Goal: Task Accomplishment & Management: Complete application form

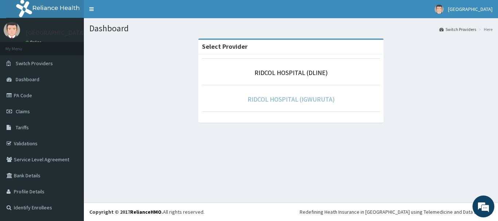
click at [266, 103] on link "RIDCOL HOSPITAL (IGWURUTA)" at bounding box center [291, 99] width 87 height 8
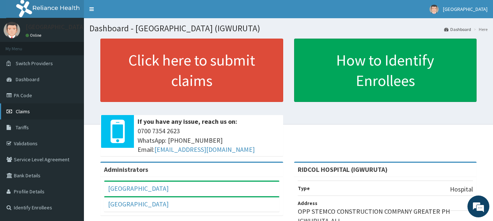
click at [34, 115] on link "Claims" at bounding box center [42, 112] width 84 height 16
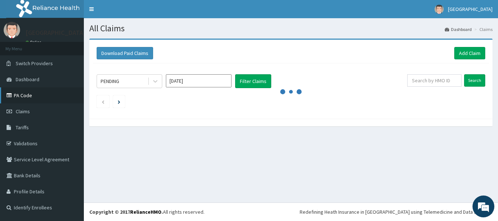
click at [27, 99] on link "PA Code" at bounding box center [42, 96] width 84 height 16
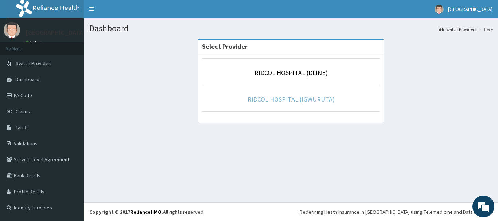
click at [267, 101] on link "RIDCOL HOSPITAL (IGWURUTA)" at bounding box center [291, 99] width 87 height 8
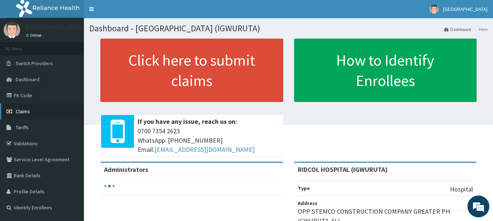
click at [30, 112] on link "Claims" at bounding box center [42, 112] width 84 height 16
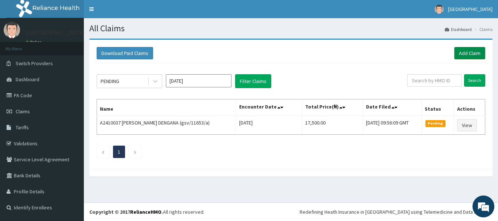
click at [464, 50] on link "Add Claim" at bounding box center [470, 53] width 31 height 12
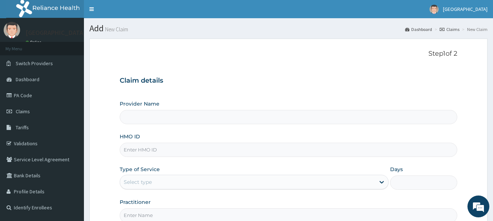
click at [170, 150] on input "HMO ID" at bounding box center [289, 150] width 338 height 14
type input "RIDCOL HOSPITAL (IGWURUTA)"
paste input "ODK/10006/A"
type input "ODK/10006/A"
click at [140, 184] on div "Select type" at bounding box center [138, 182] width 28 height 7
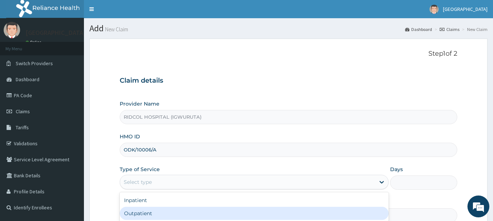
click at [143, 211] on div "Outpatient" at bounding box center [254, 213] width 269 height 13
type input "1"
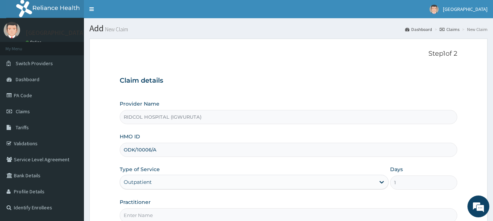
scroll to position [78, 0]
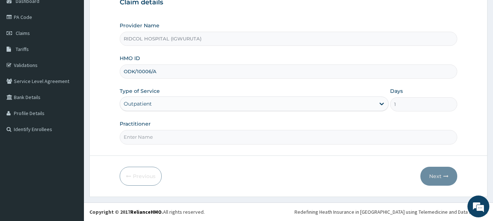
click at [215, 141] on input "Practitioner" at bounding box center [289, 137] width 338 height 14
type input "[PERSON_NAME]"
click at [436, 177] on button "Next" at bounding box center [438, 176] width 37 height 19
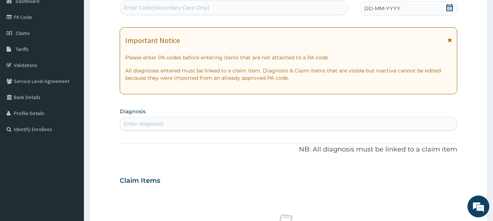
click at [167, 10] on div "Enter Code(Secondary Care Only)" at bounding box center [167, 7] width 86 height 7
click at [139, 11] on div "Enter Code(Secondary Care Only)" at bounding box center [167, 7] width 86 height 7
paste input "PA/2CAA30"
type input "PA/2CAA30"
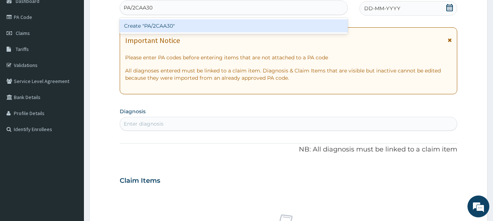
click at [153, 26] on div "Create "PA/2CAA30"" at bounding box center [234, 25] width 228 height 13
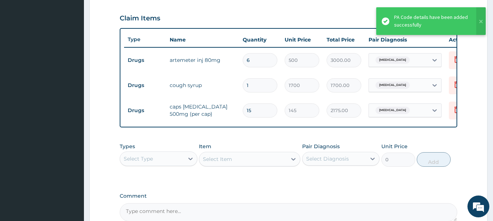
scroll to position [326, 0]
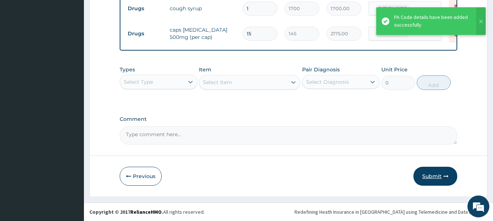
click at [426, 180] on button "Submit" at bounding box center [435, 176] width 44 height 19
